Goal: Task Accomplishment & Management: Use online tool/utility

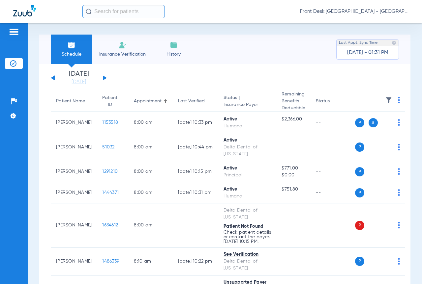
click at [104, 77] on button at bounding box center [105, 77] width 4 height 5
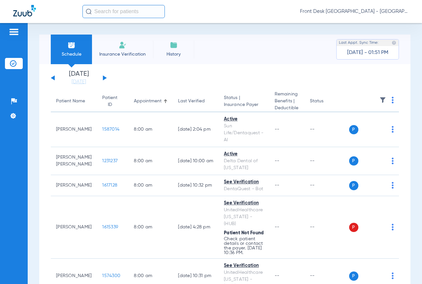
click at [105, 77] on button at bounding box center [105, 77] width 4 height 5
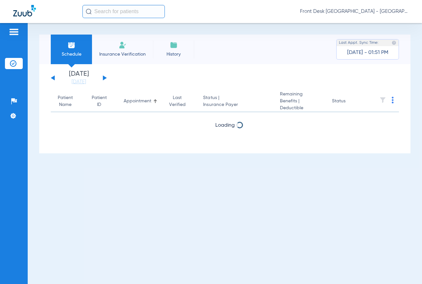
click at [105, 77] on button at bounding box center [105, 77] width 4 height 5
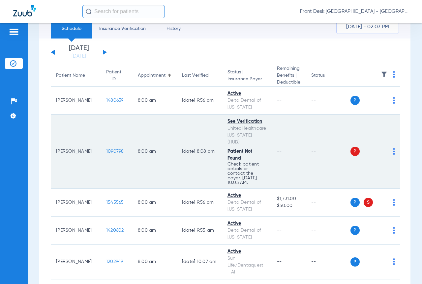
scroll to position [33, 0]
